Goal: Entertainment & Leisure: Consume media (video, audio)

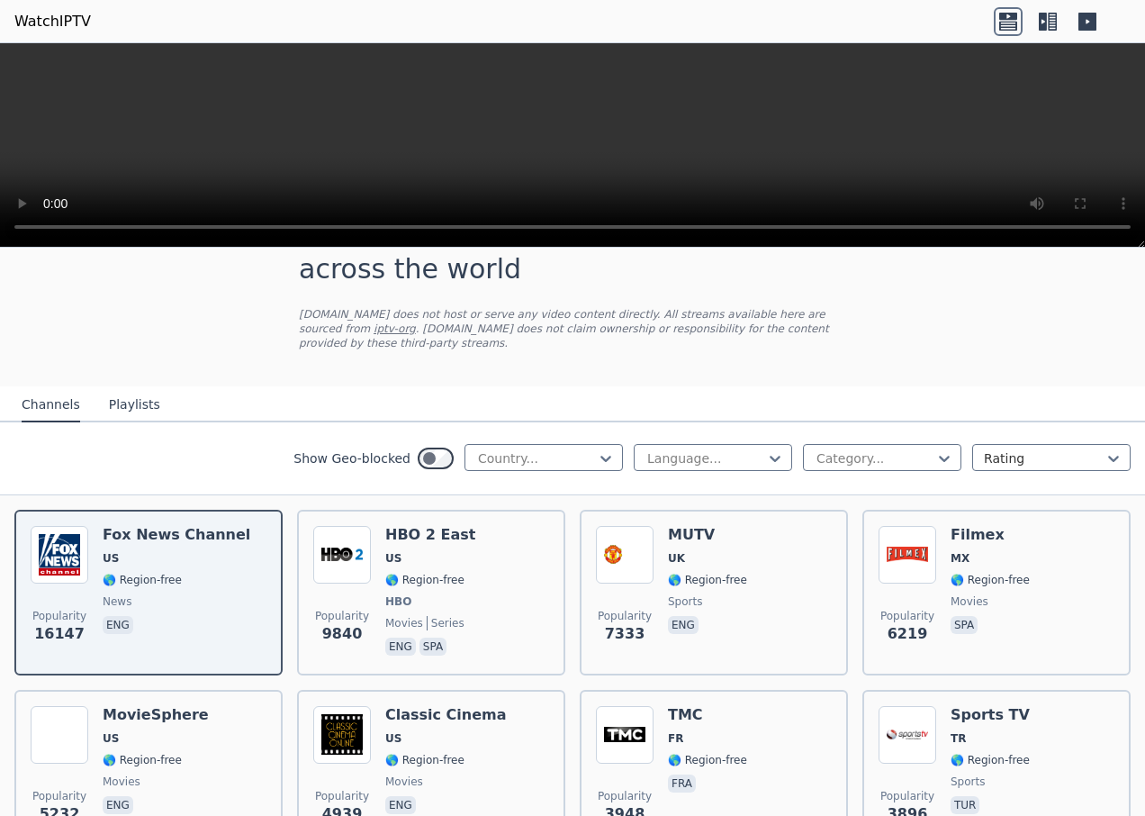
scroll to position [90, 0]
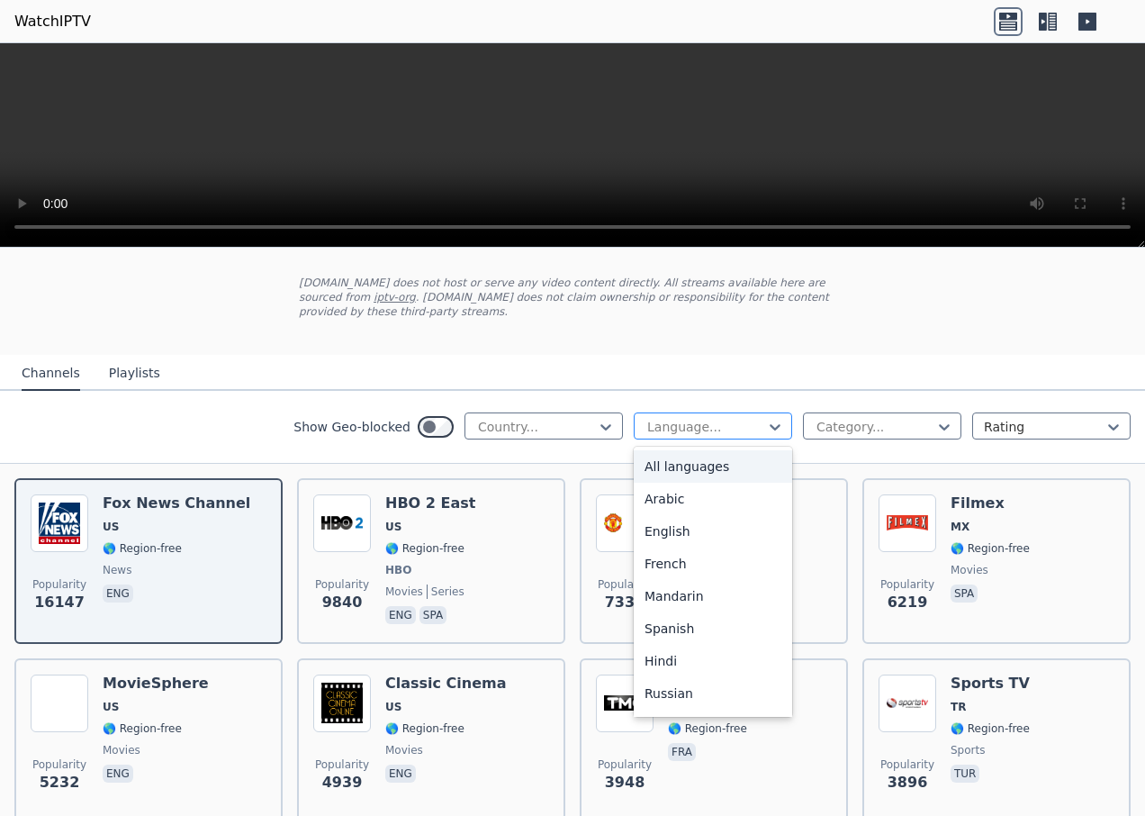
click at [699, 418] on div at bounding box center [705, 427] width 121 height 18
click at [673, 494] on div "Arabic" at bounding box center [713, 498] width 158 height 32
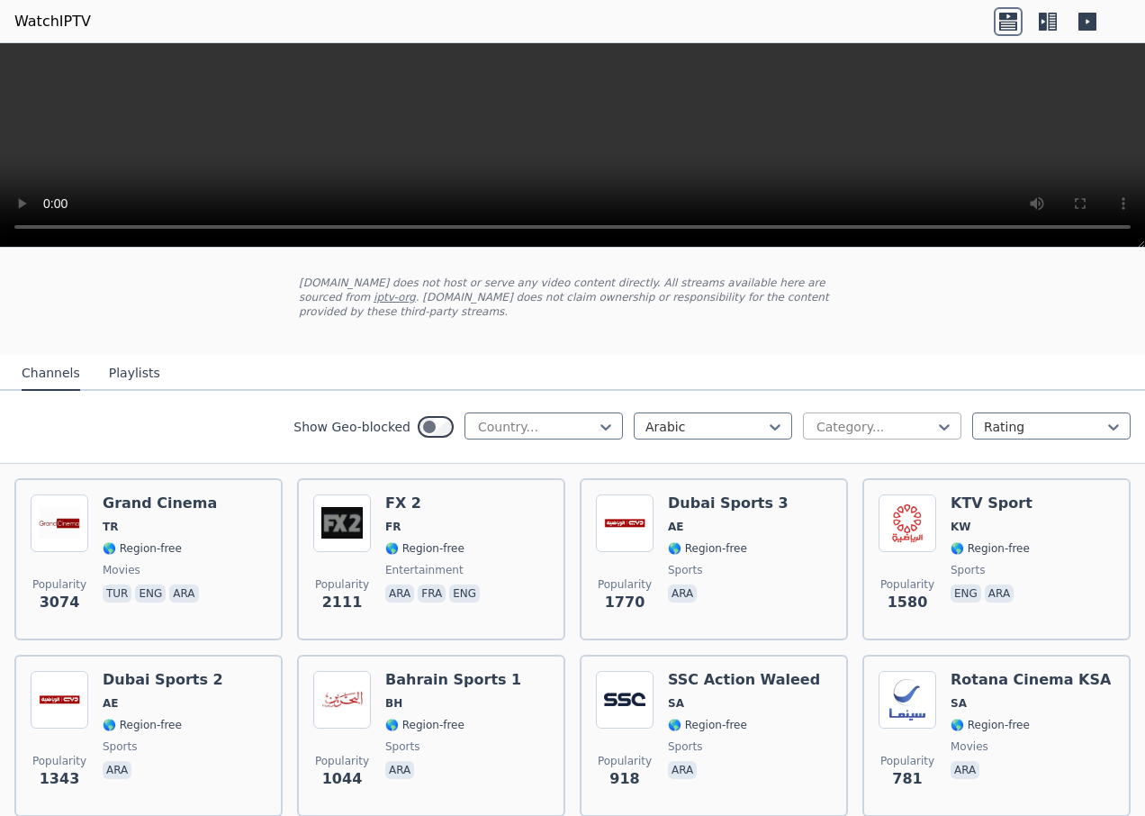
click at [835, 418] on div at bounding box center [875, 427] width 121 height 18
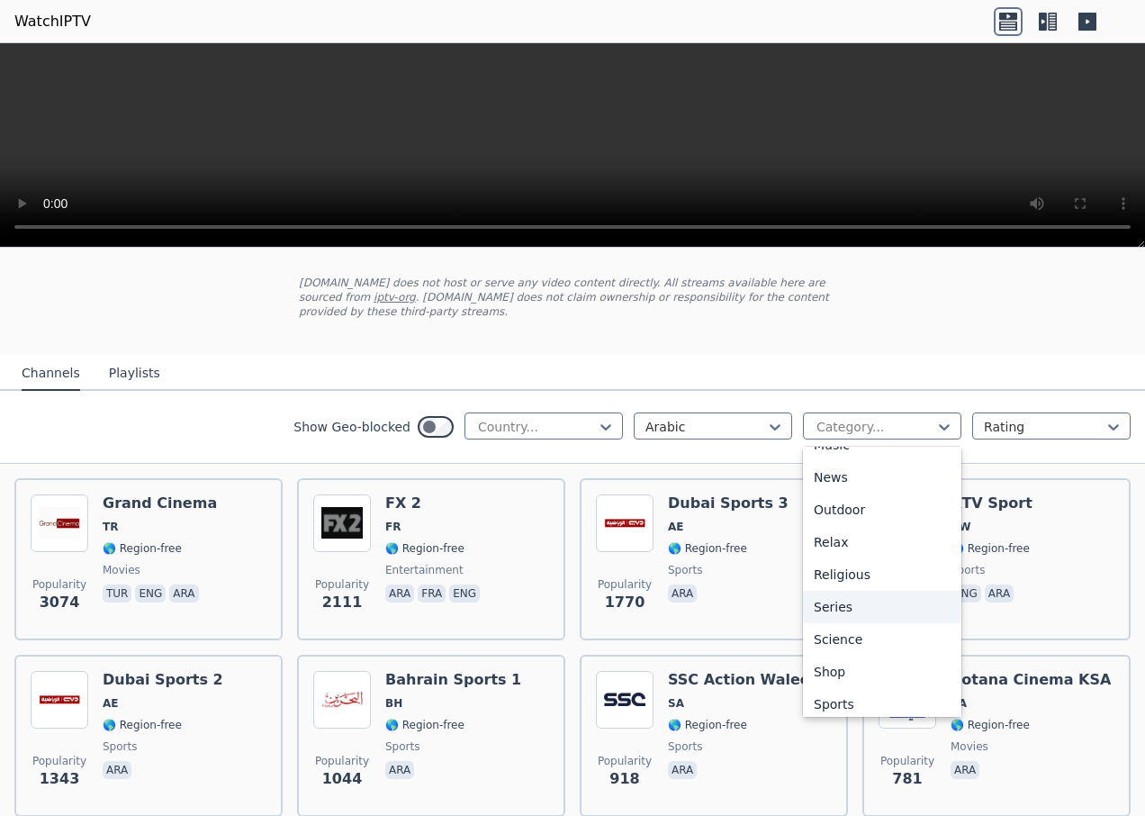
scroll to position [612, 0]
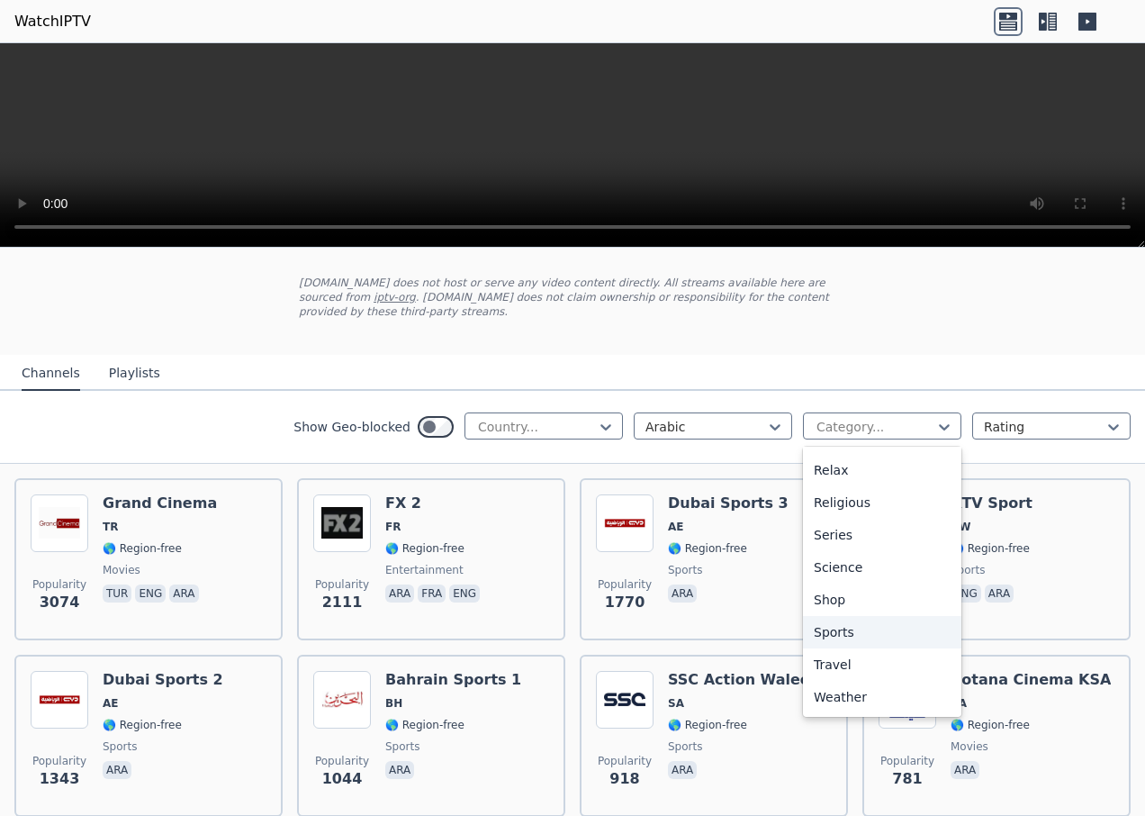
click at [832, 621] on div "Sports" at bounding box center [882, 632] width 158 height 32
click at [832, 621] on div "Popularity 1770 Dubai Sports 3 AE 🌎 Region-free sports ara" at bounding box center [714, 559] width 268 height 162
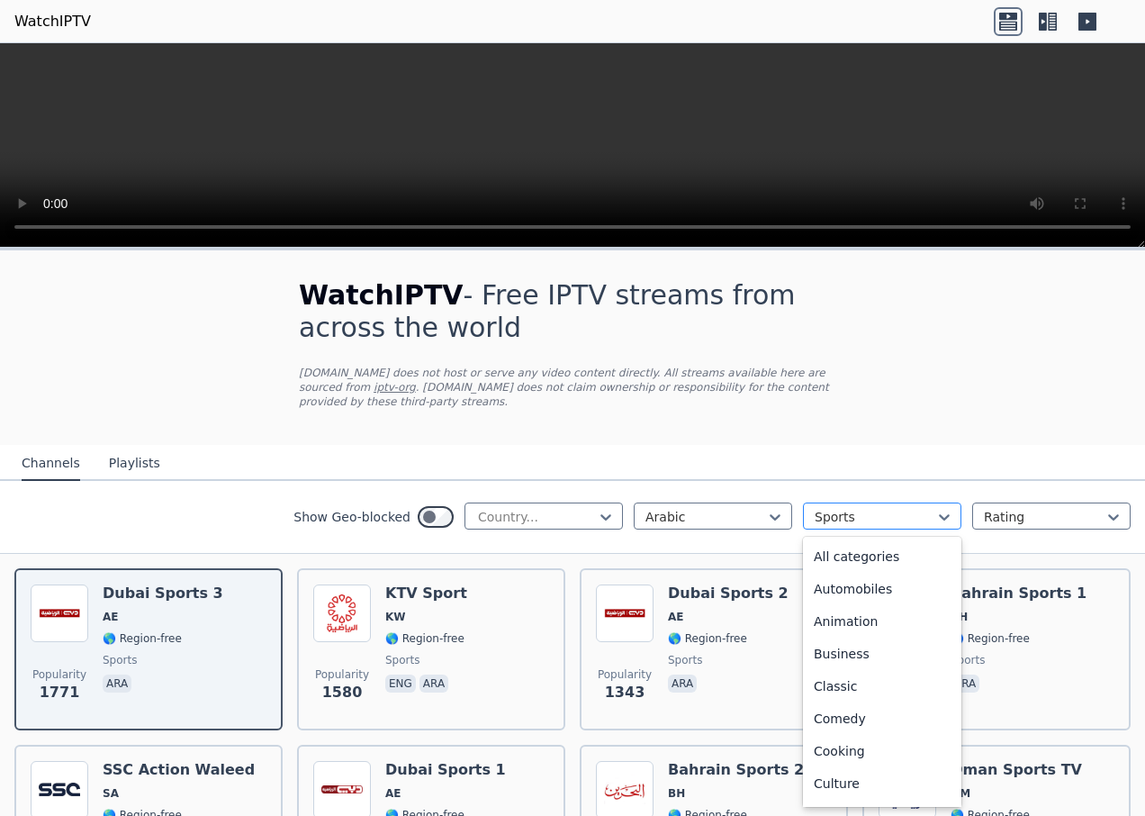
click at [834, 508] on div at bounding box center [875, 517] width 121 height 18
click at [842, 540] on div "All categories" at bounding box center [882, 556] width 158 height 32
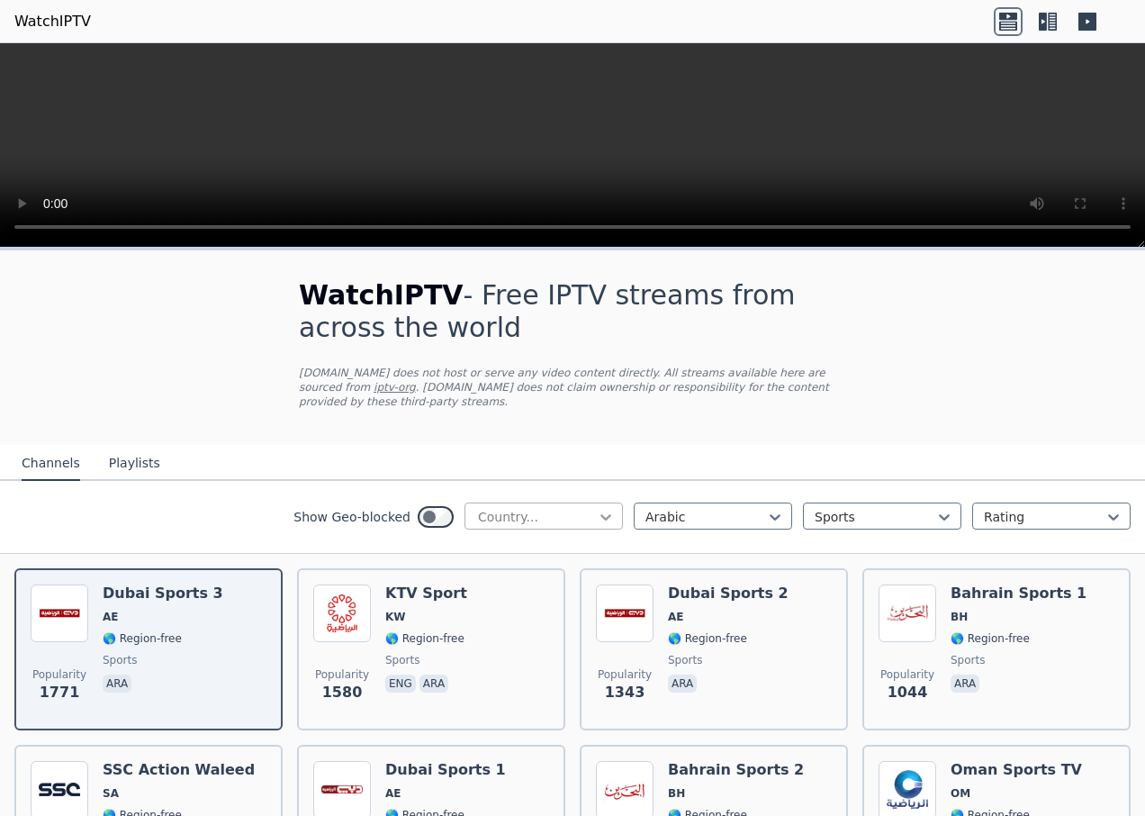
click at [600, 514] on icon at bounding box center [605, 517] width 11 height 6
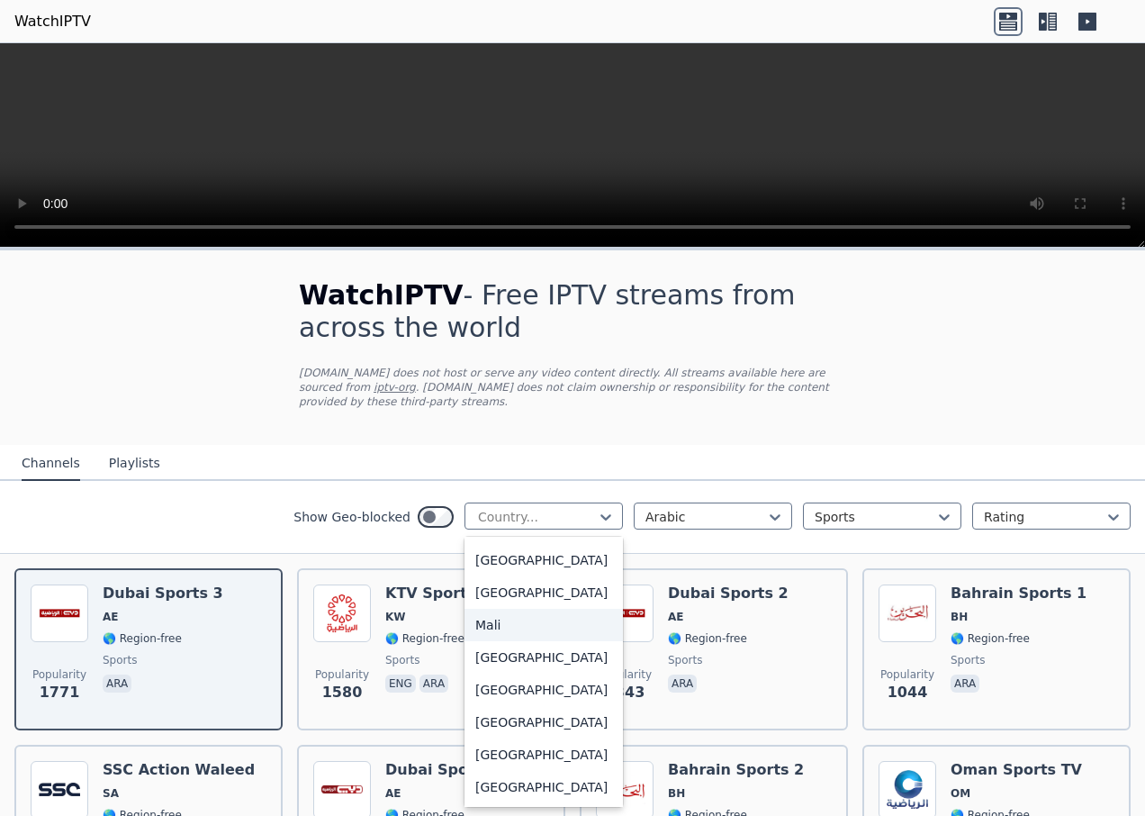
scroll to position [3871, 0]
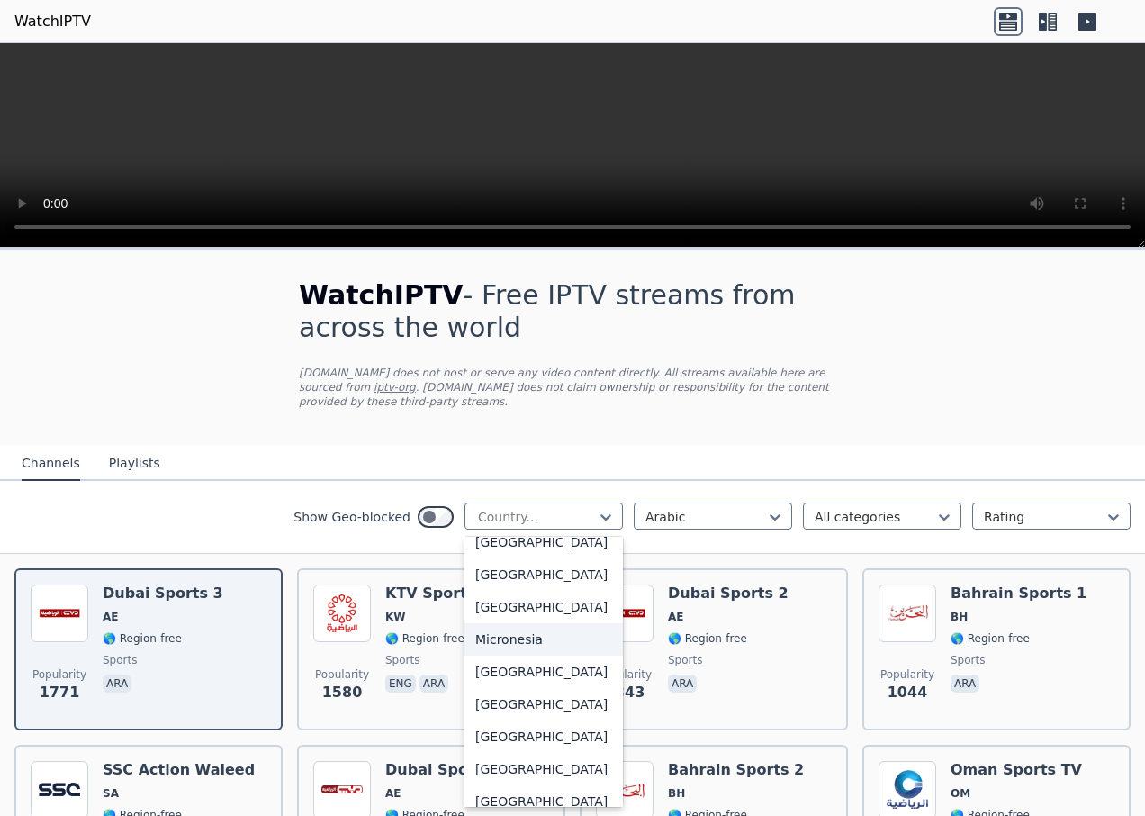
scroll to position [3961, 0]
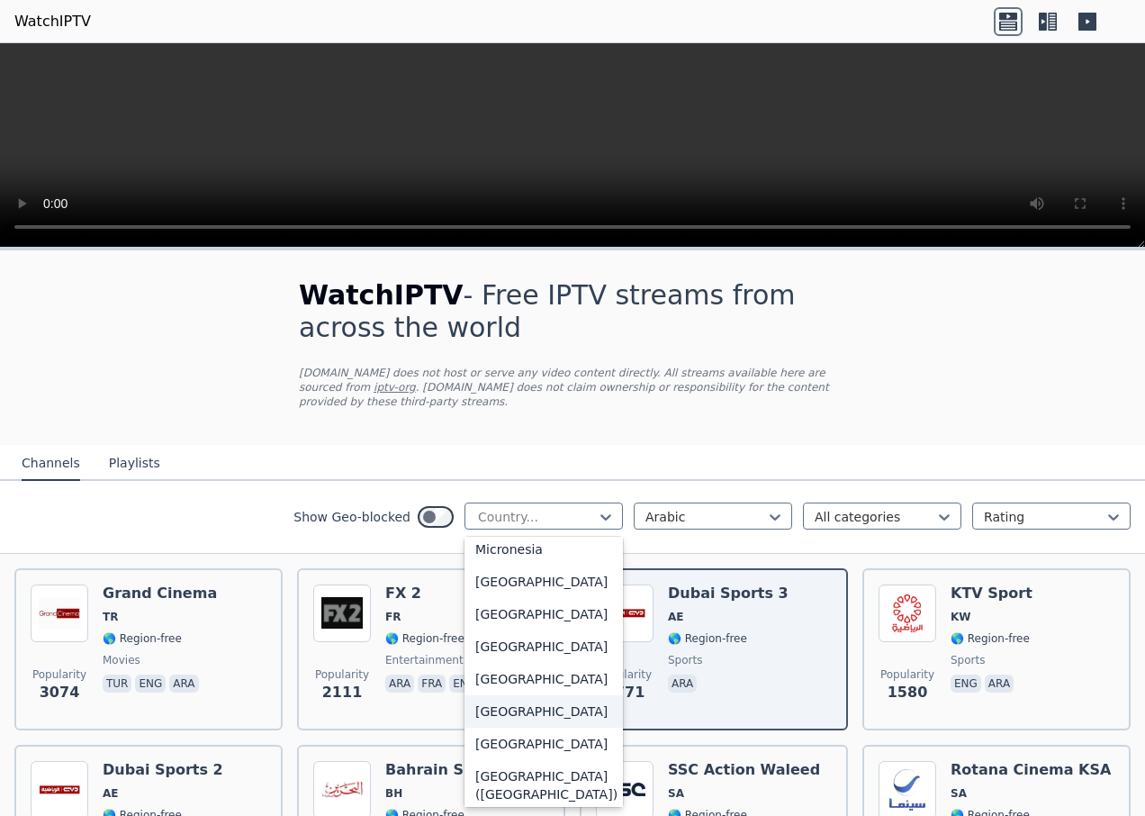
click at [508, 727] on div "[GEOGRAPHIC_DATA]" at bounding box center [543, 711] width 158 height 32
